Goal: Use online tool/utility: Utilize a website feature to perform a specific function

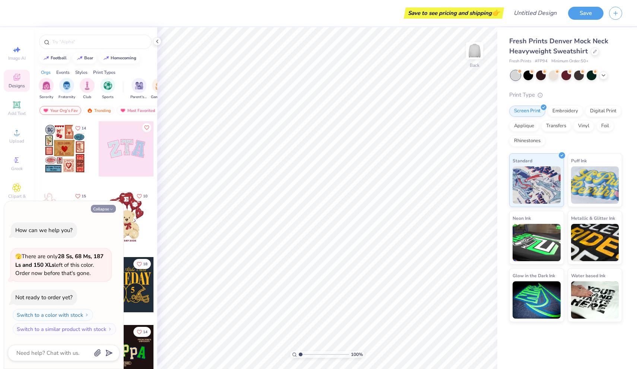
click at [108, 210] on button "Collapse" at bounding box center [103, 209] width 25 height 8
type textarea "x"
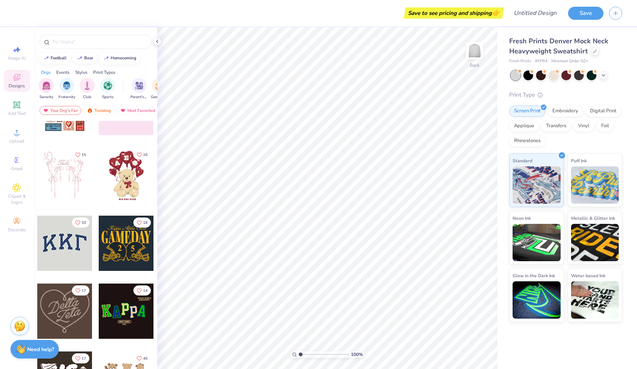
scroll to position [44, 0]
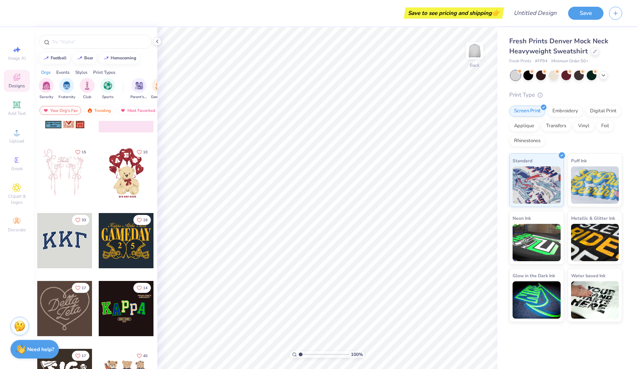
click at [70, 234] on div at bounding box center [64, 240] width 55 height 55
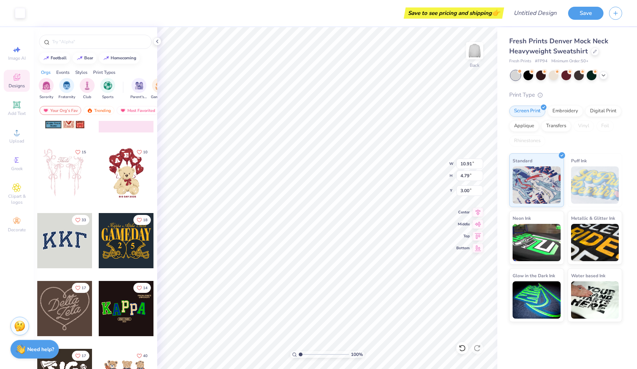
type input "10.72"
type input "4.57"
type input "3.00"
click at [567, 111] on div "Embroidery" at bounding box center [565, 109] width 35 height 11
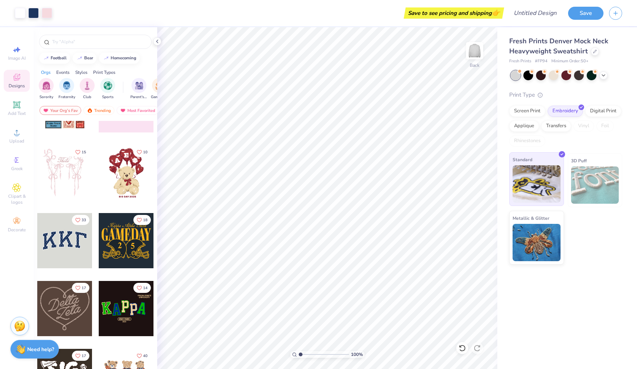
click at [545, 182] on img at bounding box center [537, 183] width 48 height 37
click at [474, 165] on input "10.72" at bounding box center [469, 163] width 27 height 10
type input "1"
type input "12"
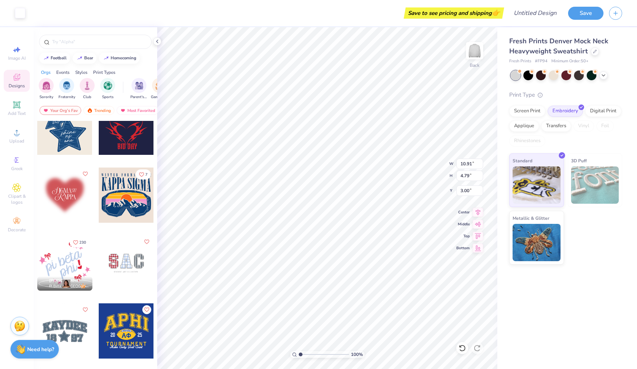
scroll to position [946, 0]
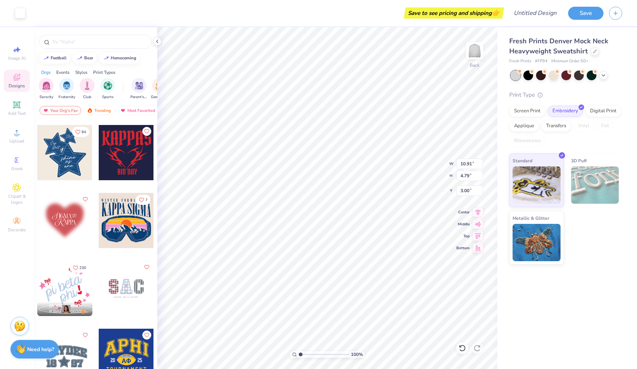
type input "10.72"
type input "4.57"
click at [545, 186] on img at bounding box center [537, 183] width 48 height 37
click at [161, 42] on div at bounding box center [157, 41] width 8 height 8
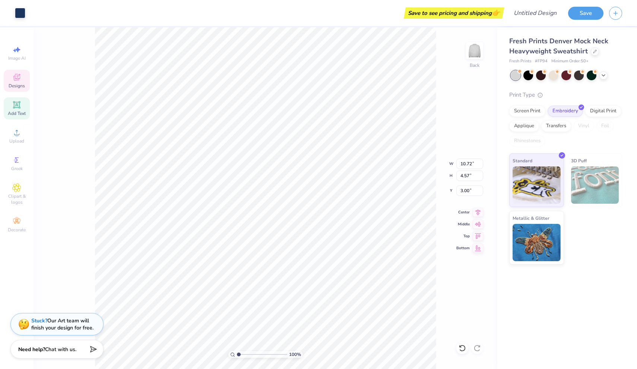
click at [20, 105] on icon at bounding box center [16, 104] width 7 height 7
type input "5.84"
type input "1.69"
type input "9.15"
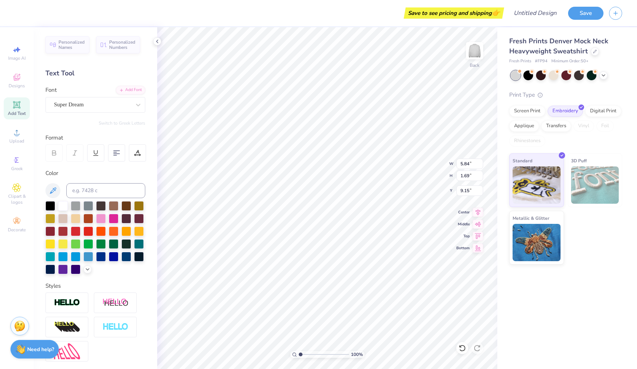
type textarea "X"
click at [17, 53] on icon at bounding box center [16, 49] width 9 height 9
select select "4"
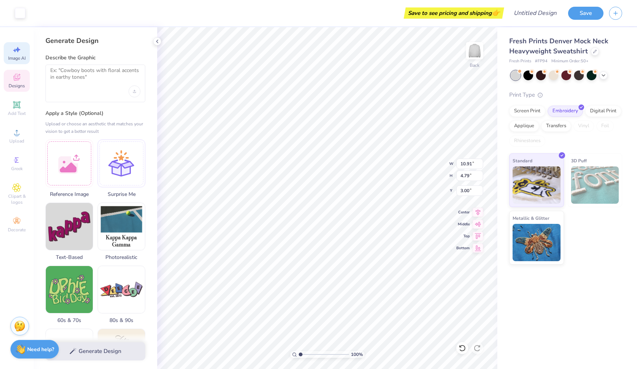
click at [20, 85] on span "Designs" at bounding box center [17, 86] width 16 height 6
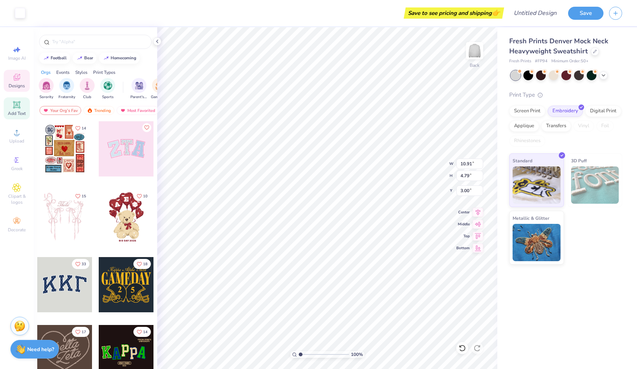
click at [18, 109] on div "Add Text" at bounding box center [17, 108] width 26 height 22
type input "5.84"
type input "1.69"
type input "9.15"
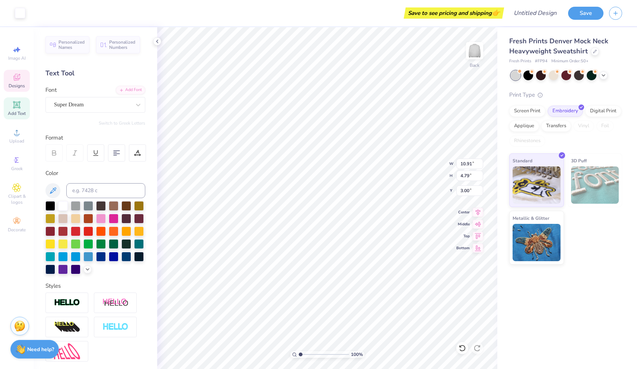
click at [16, 85] on span "Designs" at bounding box center [17, 86] width 16 height 6
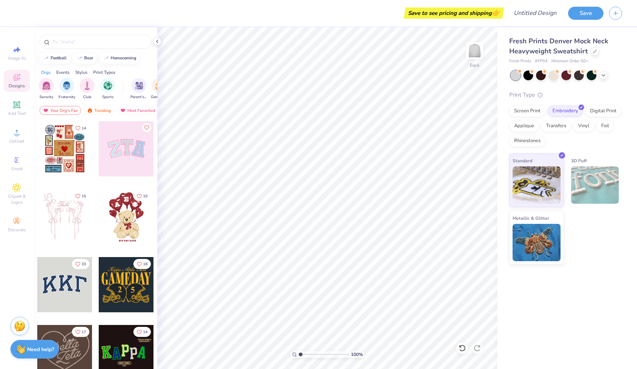
click at [61, 282] on div at bounding box center [64, 284] width 55 height 55
click at [35, 13] on div at bounding box center [33, 12] width 10 height 10
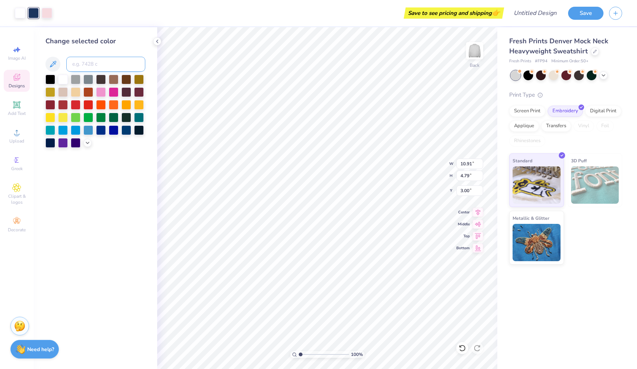
click at [108, 65] on input at bounding box center [105, 64] width 79 height 15
click at [17, 135] on icon at bounding box center [16, 132] width 5 height 5
click at [22, 161] on div "Greek" at bounding box center [17, 163] width 26 height 22
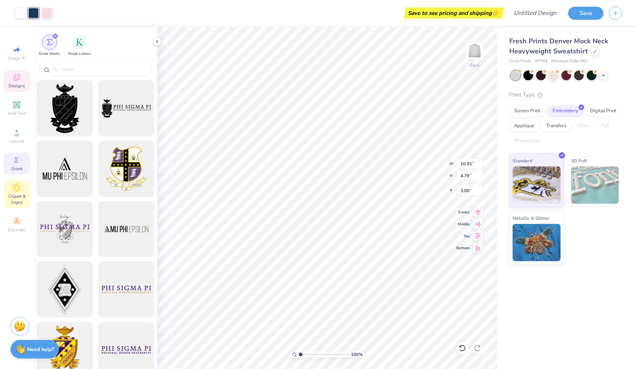
click at [4, 201] on span "Clipart & logos" at bounding box center [17, 199] width 26 height 12
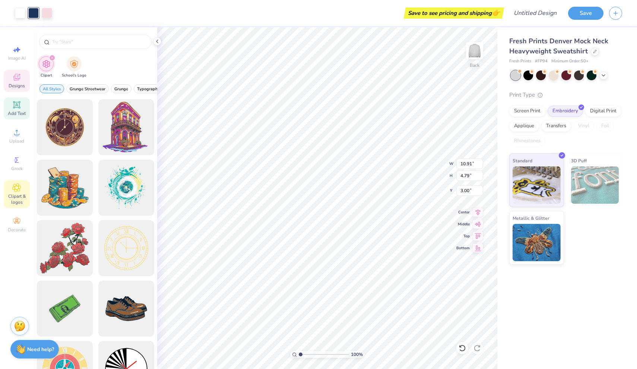
click at [17, 105] on icon at bounding box center [17, 105] width 6 height 6
type input "5.84"
type input "1.69"
type input "9.15"
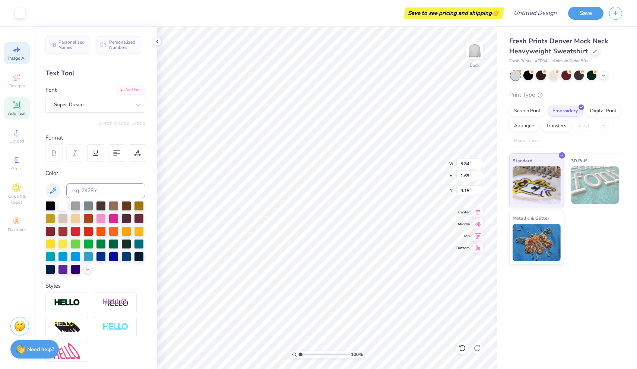
click at [19, 52] on icon at bounding box center [16, 49] width 9 height 9
select select "4"
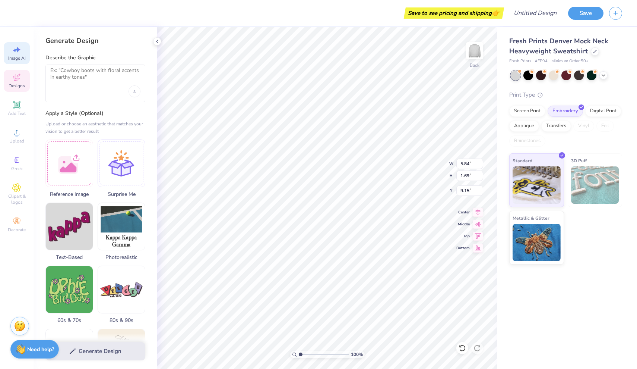
click at [21, 79] on div "Designs" at bounding box center [17, 81] width 26 height 22
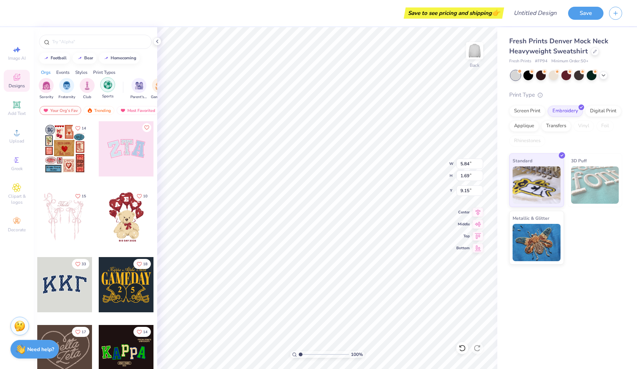
type textarea "T"
click at [15, 55] on span "Image AI" at bounding box center [17, 58] width 18 height 6
select select "4"
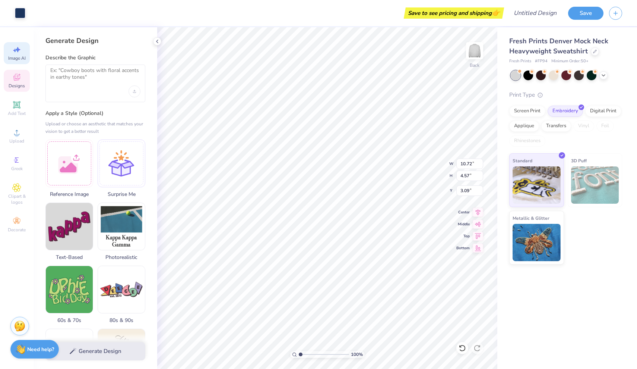
type input "3.00"
click at [72, 78] on textarea at bounding box center [95, 76] width 90 height 19
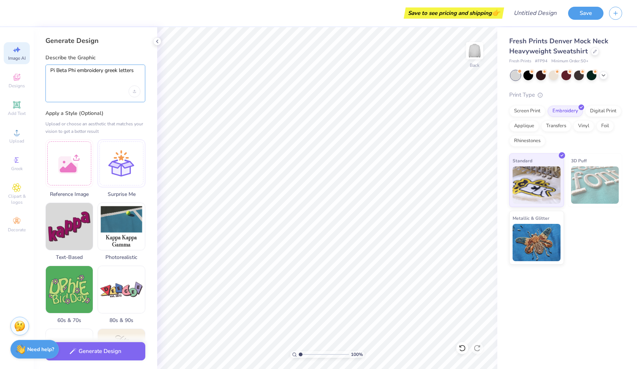
type textarea "Pi Beta Phi embroidery greek letters"
click at [110, 352] on button "Generate Design" at bounding box center [95, 349] width 100 height 18
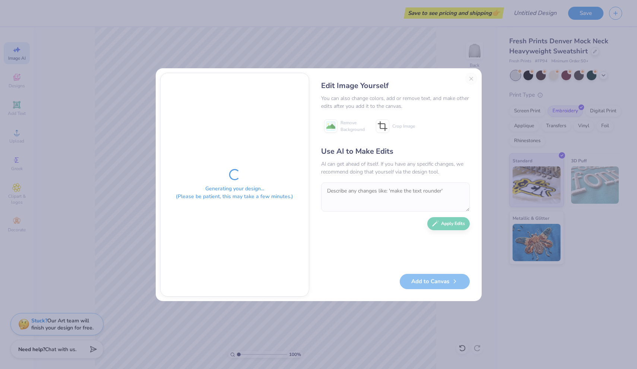
click at [470, 81] on div "Edit Image Yourself" at bounding box center [395, 85] width 149 height 11
click at [494, 278] on div "Generating your design... (Please be patient, this may take a few minutes.) Edi…" at bounding box center [318, 184] width 637 height 369
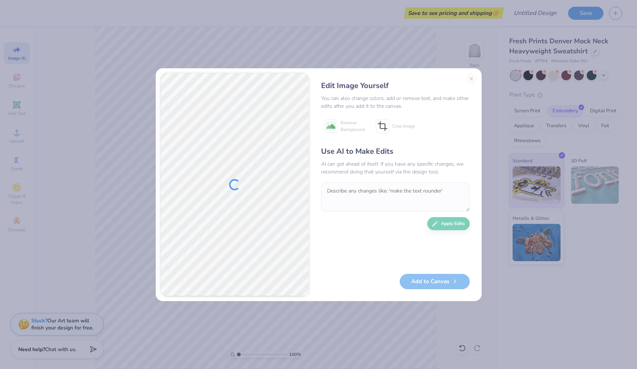
click at [474, 79] on div "Edit Image Yourself You can also change colors, add or remove text, and make ot…" at bounding box center [396, 185] width 164 height 224
